Goal: Task Accomplishment & Management: Use online tool/utility

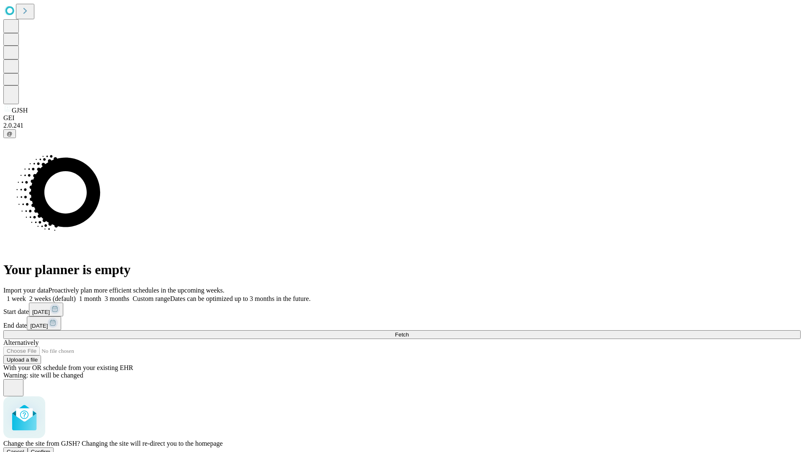
click at [51, 449] on span "Confirm" at bounding box center [41, 452] width 20 height 6
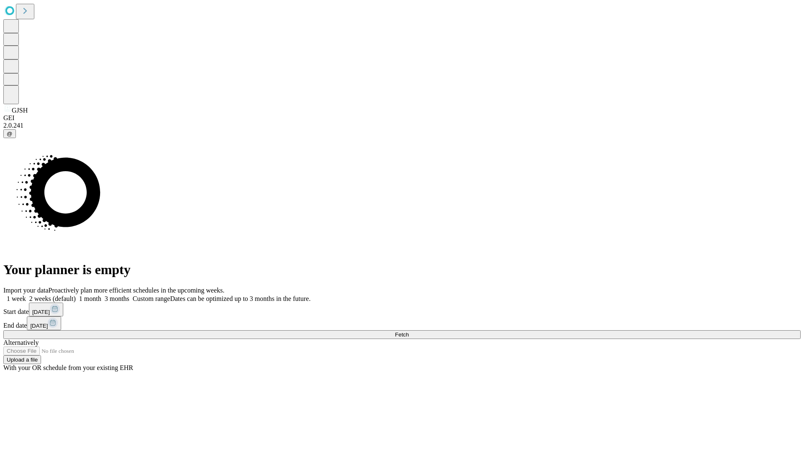
click at [101, 295] on label "1 month" at bounding box center [89, 298] width 26 height 7
click at [409, 332] on span "Fetch" at bounding box center [402, 335] width 14 height 6
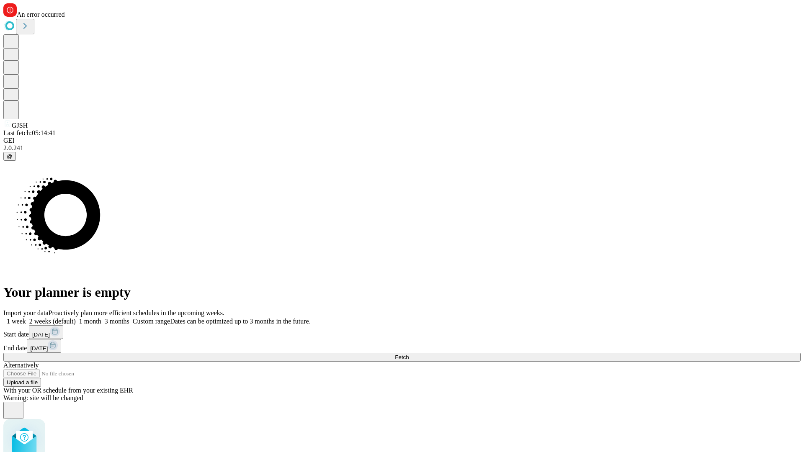
click at [101, 318] on label "1 month" at bounding box center [89, 321] width 26 height 7
click at [409, 354] on span "Fetch" at bounding box center [402, 357] width 14 height 6
click at [101, 318] on label "1 month" at bounding box center [89, 321] width 26 height 7
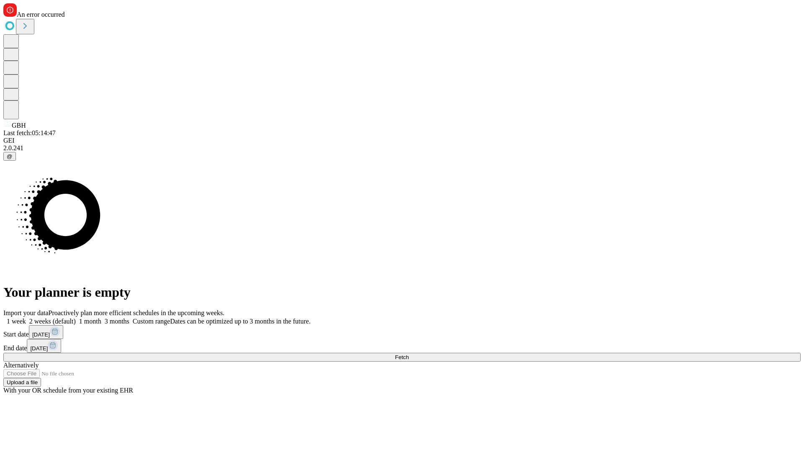
click at [409, 354] on span "Fetch" at bounding box center [402, 357] width 14 height 6
click at [101, 318] on label "1 month" at bounding box center [89, 321] width 26 height 7
click at [409, 354] on span "Fetch" at bounding box center [402, 357] width 14 height 6
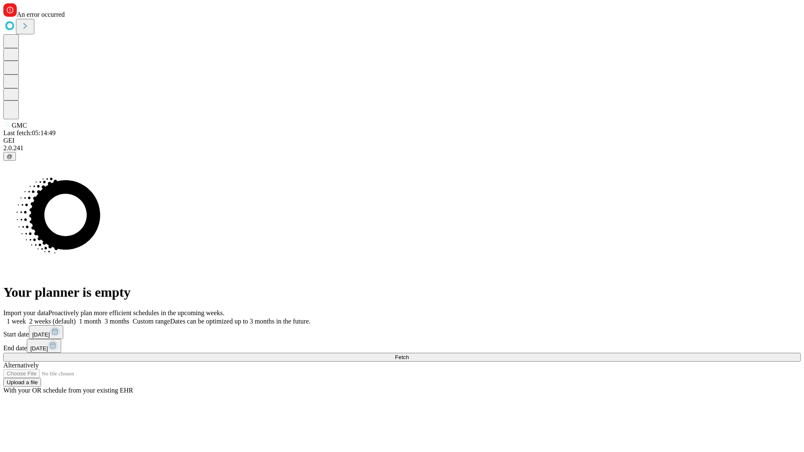
click at [101, 318] on label "1 month" at bounding box center [89, 321] width 26 height 7
click at [409, 354] on span "Fetch" at bounding box center [402, 357] width 14 height 6
click at [101, 318] on label "1 month" at bounding box center [89, 321] width 26 height 7
click at [409, 354] on span "Fetch" at bounding box center [402, 357] width 14 height 6
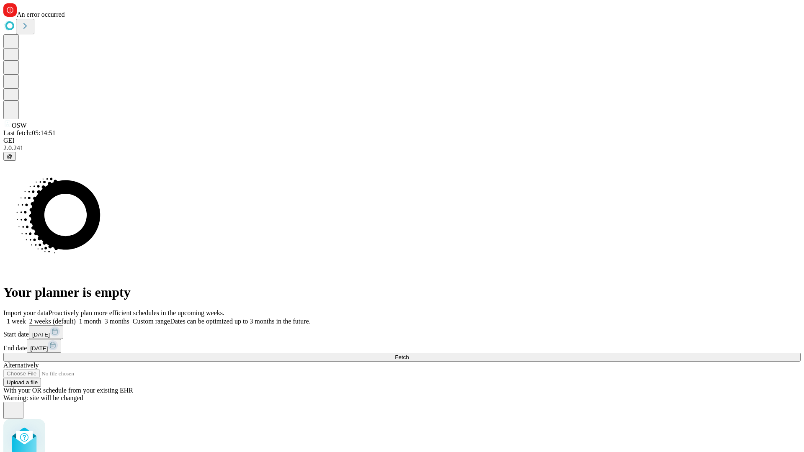
click at [101, 318] on label "1 month" at bounding box center [89, 321] width 26 height 7
click at [409, 354] on span "Fetch" at bounding box center [402, 357] width 14 height 6
click at [101, 318] on label "1 month" at bounding box center [89, 321] width 26 height 7
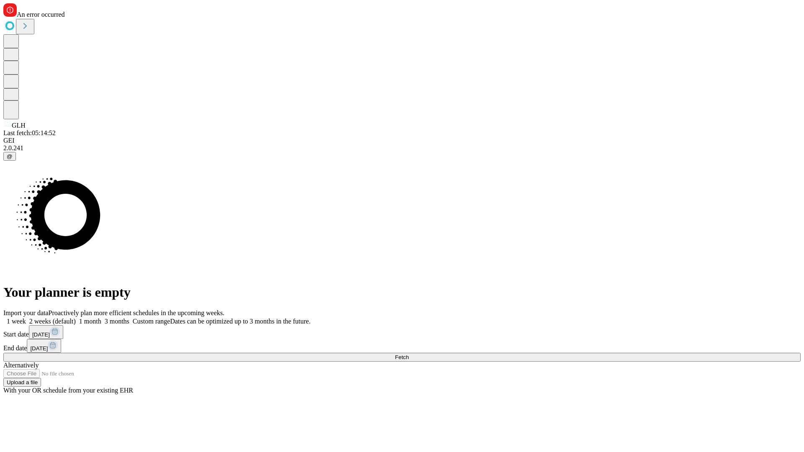
click at [409, 354] on span "Fetch" at bounding box center [402, 357] width 14 height 6
click at [101, 318] on label "1 month" at bounding box center [89, 321] width 26 height 7
click at [409, 354] on span "Fetch" at bounding box center [402, 357] width 14 height 6
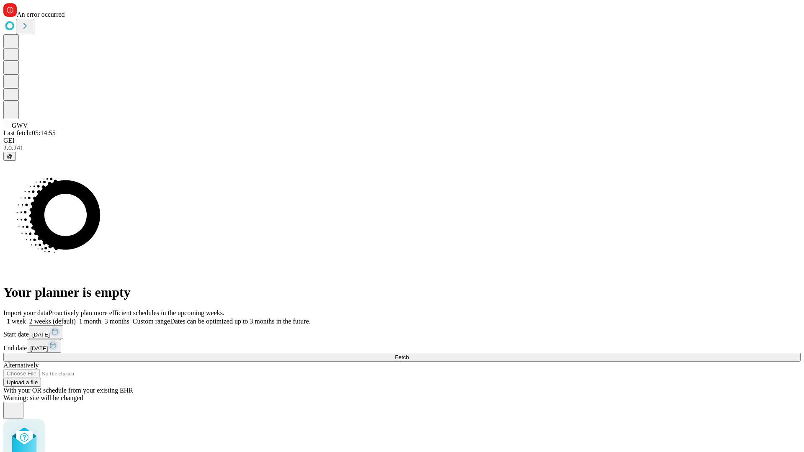
click at [101, 318] on label "1 month" at bounding box center [89, 321] width 26 height 7
click at [409, 354] on span "Fetch" at bounding box center [402, 357] width 14 height 6
click at [101, 318] on label "1 month" at bounding box center [89, 321] width 26 height 7
click at [409, 354] on span "Fetch" at bounding box center [402, 357] width 14 height 6
